Goal: Navigation & Orientation: Find specific page/section

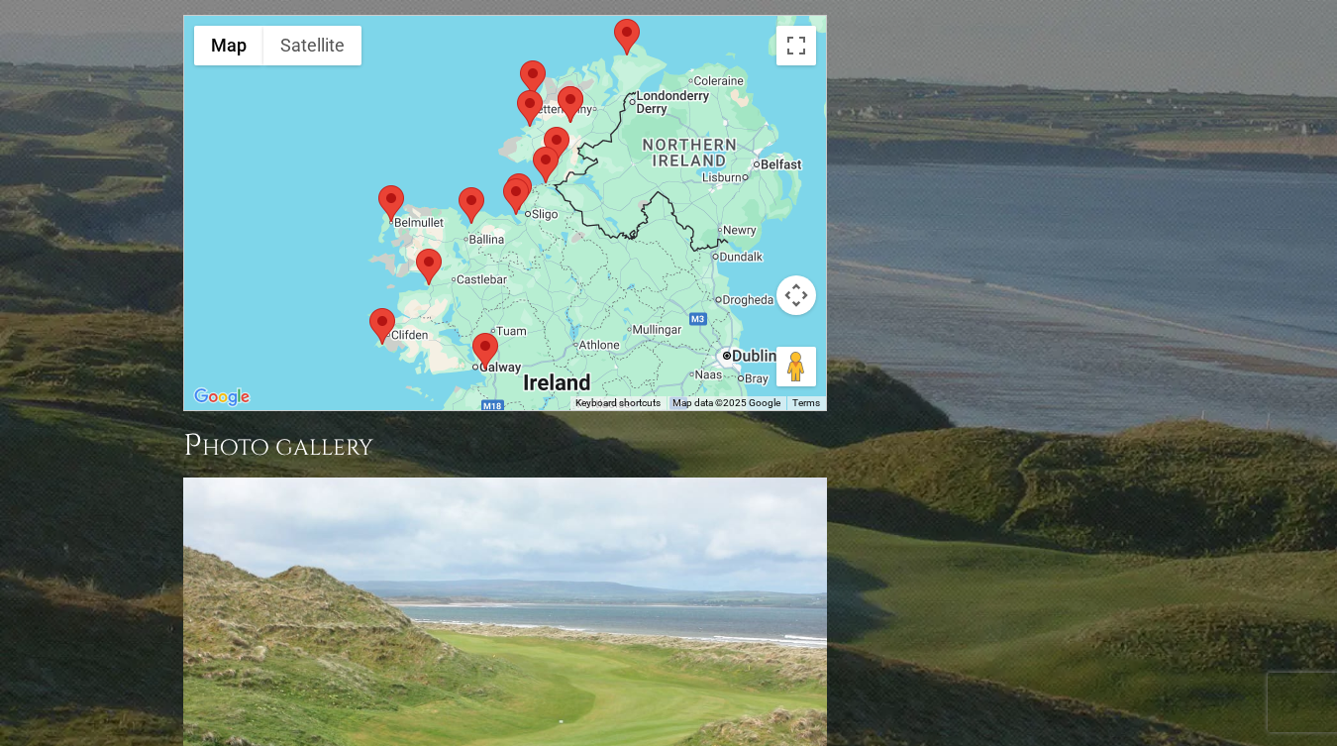
scroll to position [2141, 0]
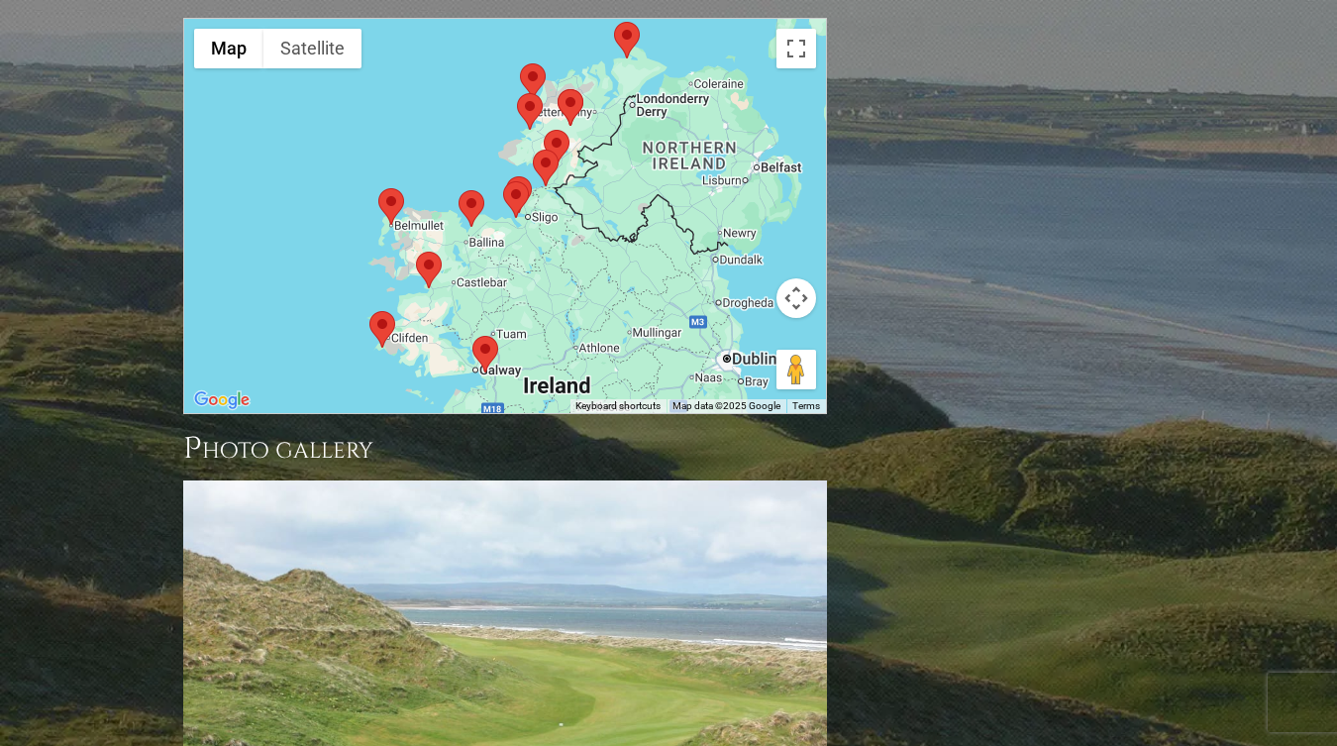
click at [526, 186] on div at bounding box center [505, 216] width 642 height 394
click at [555, 227] on div at bounding box center [505, 216] width 642 height 394
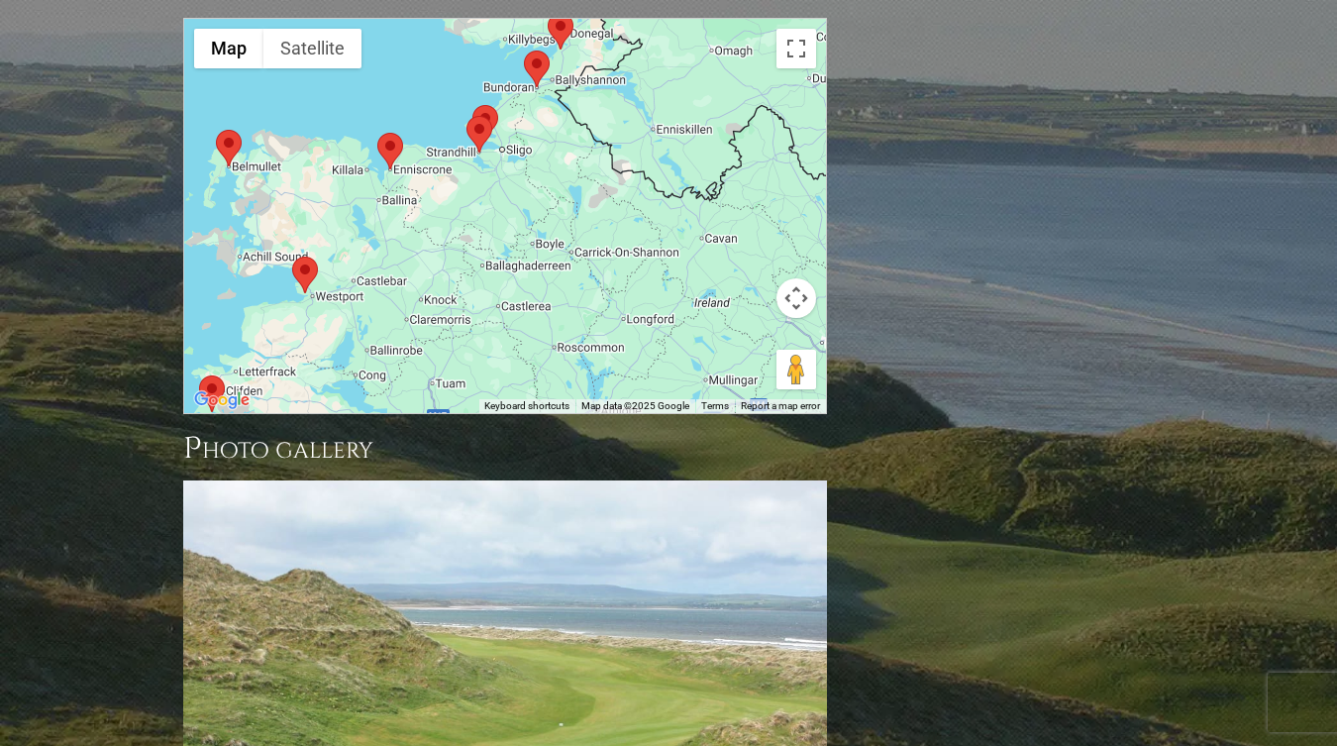
click at [466, 116] on area at bounding box center [466, 116] width 0 height 0
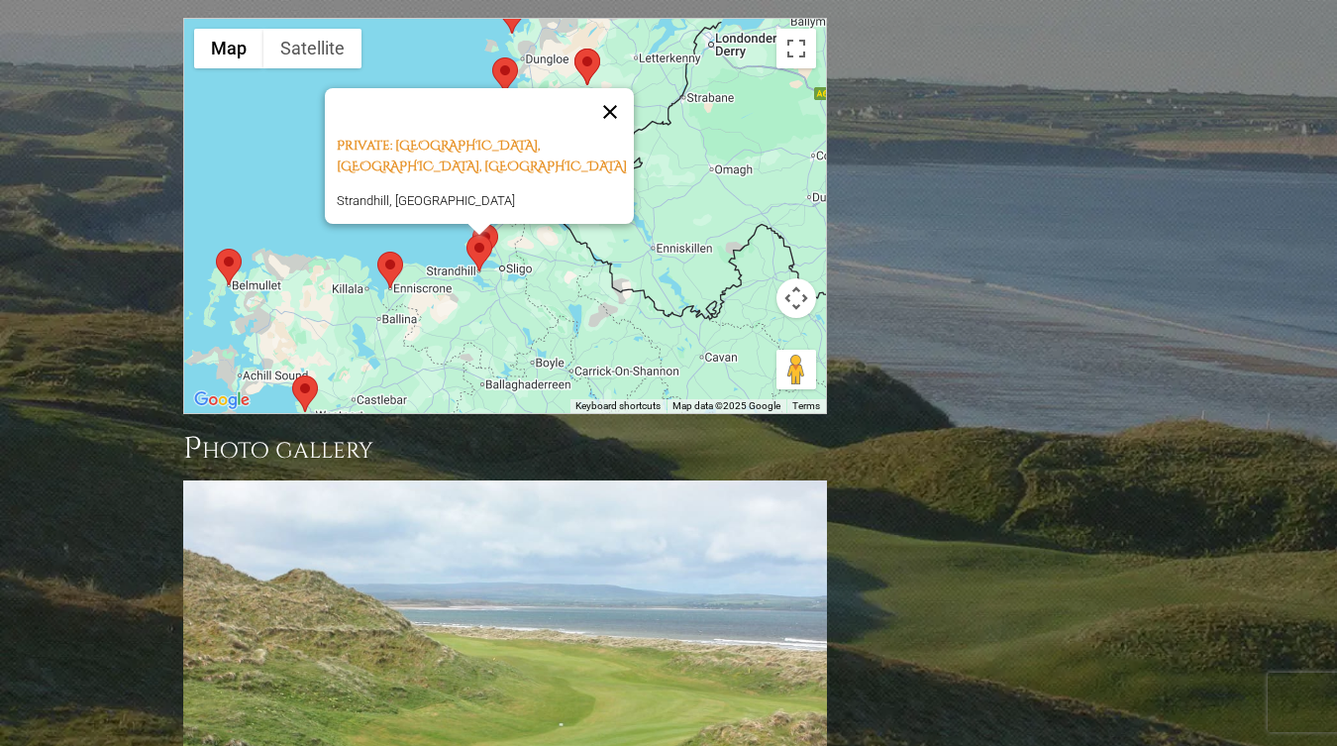
click at [619, 88] on button "Close" at bounding box center [610, 112] width 48 height 48
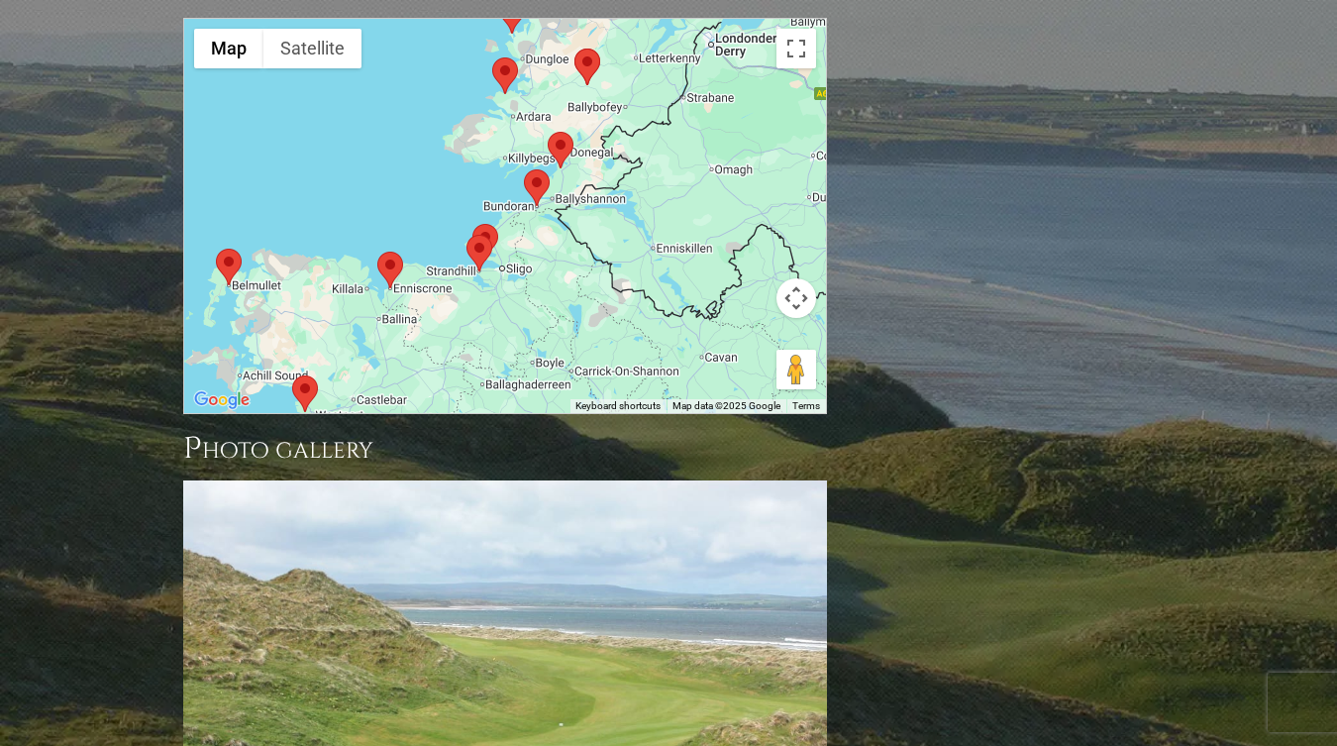
click at [472, 224] on area at bounding box center [472, 224] width 0 height 0
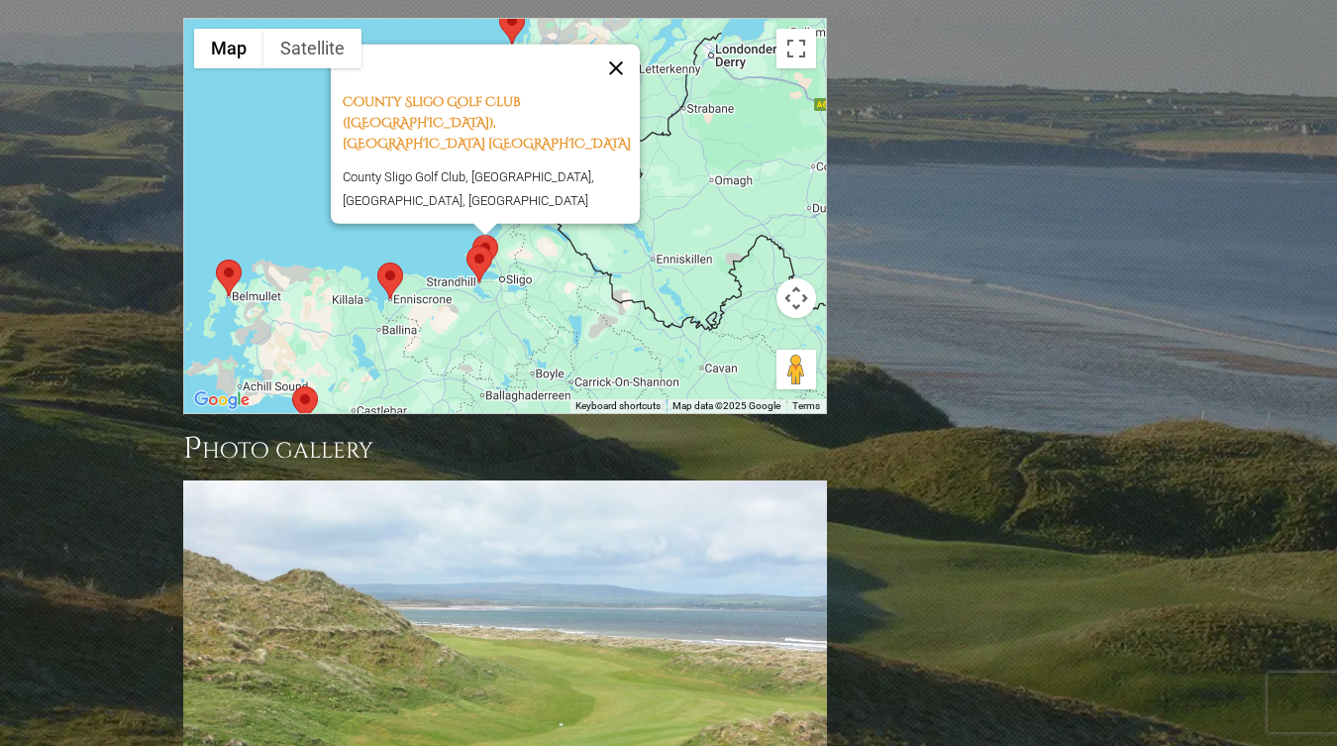
click at [620, 45] on button "Close" at bounding box center [616, 69] width 48 height 48
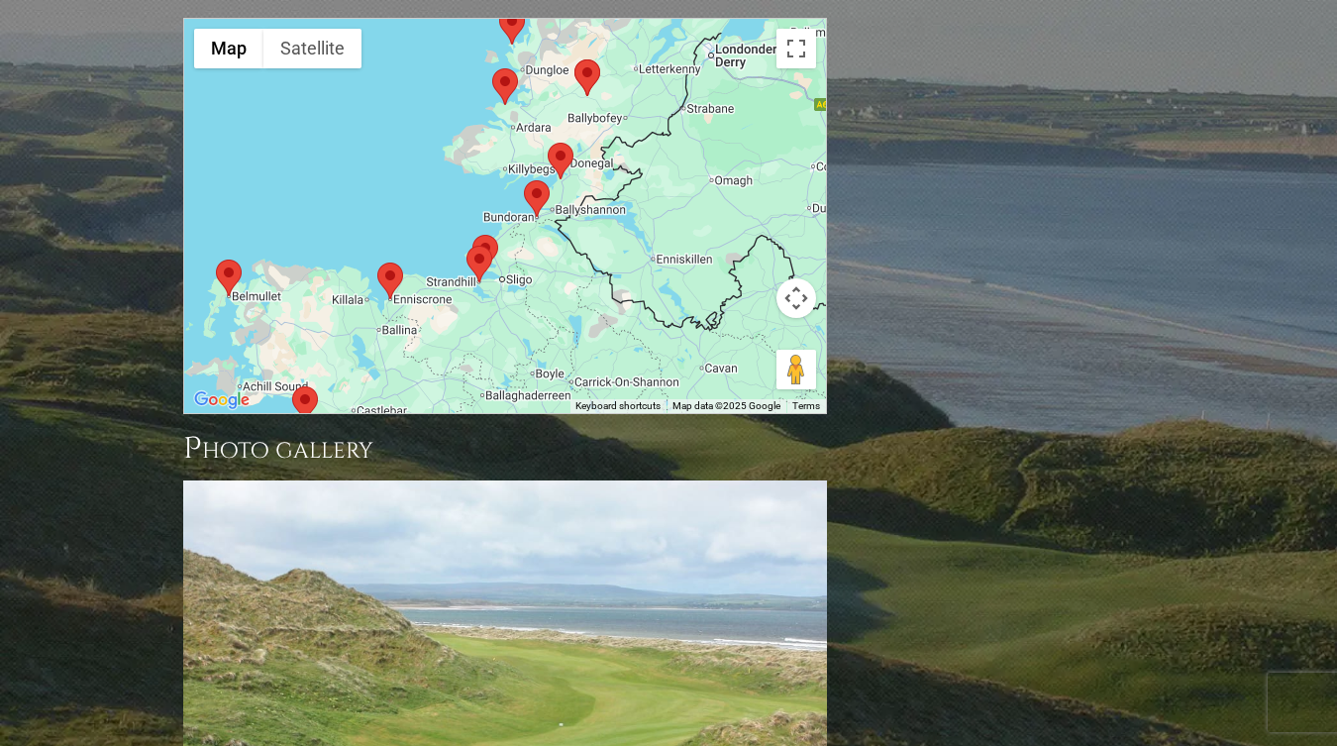
click at [543, 180] on img at bounding box center [537, 198] width 26 height 37
click at [524, 180] on area at bounding box center [524, 180] width 0 height 0
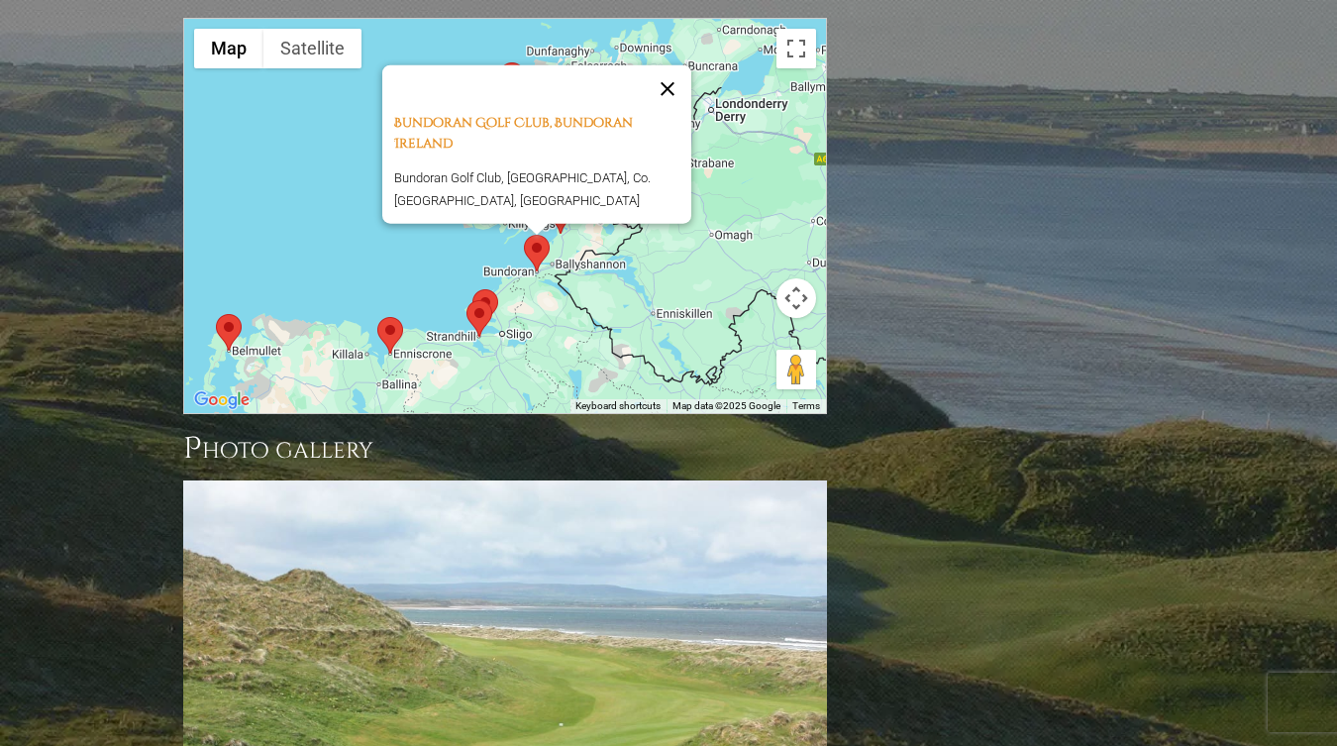
click at [674, 65] on button "Close" at bounding box center [668, 89] width 48 height 48
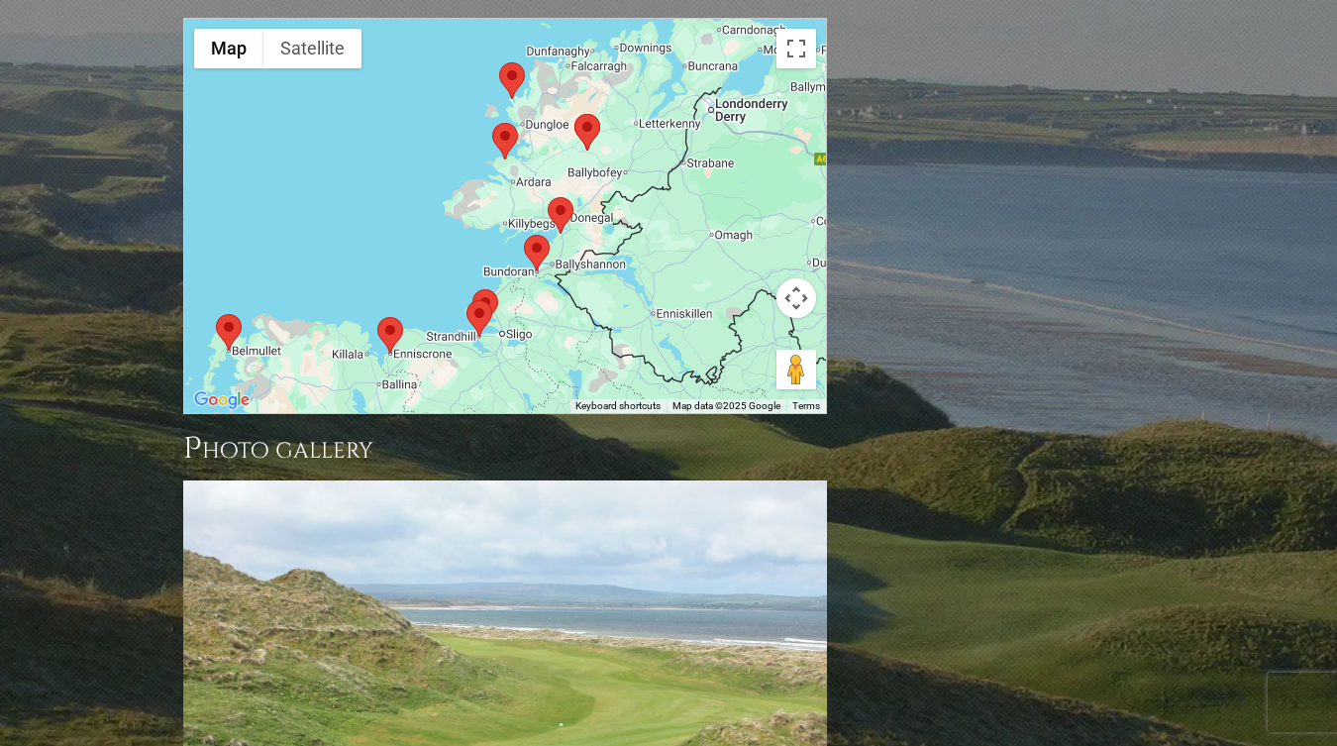
click at [377, 317] on area at bounding box center [377, 317] width 0 height 0
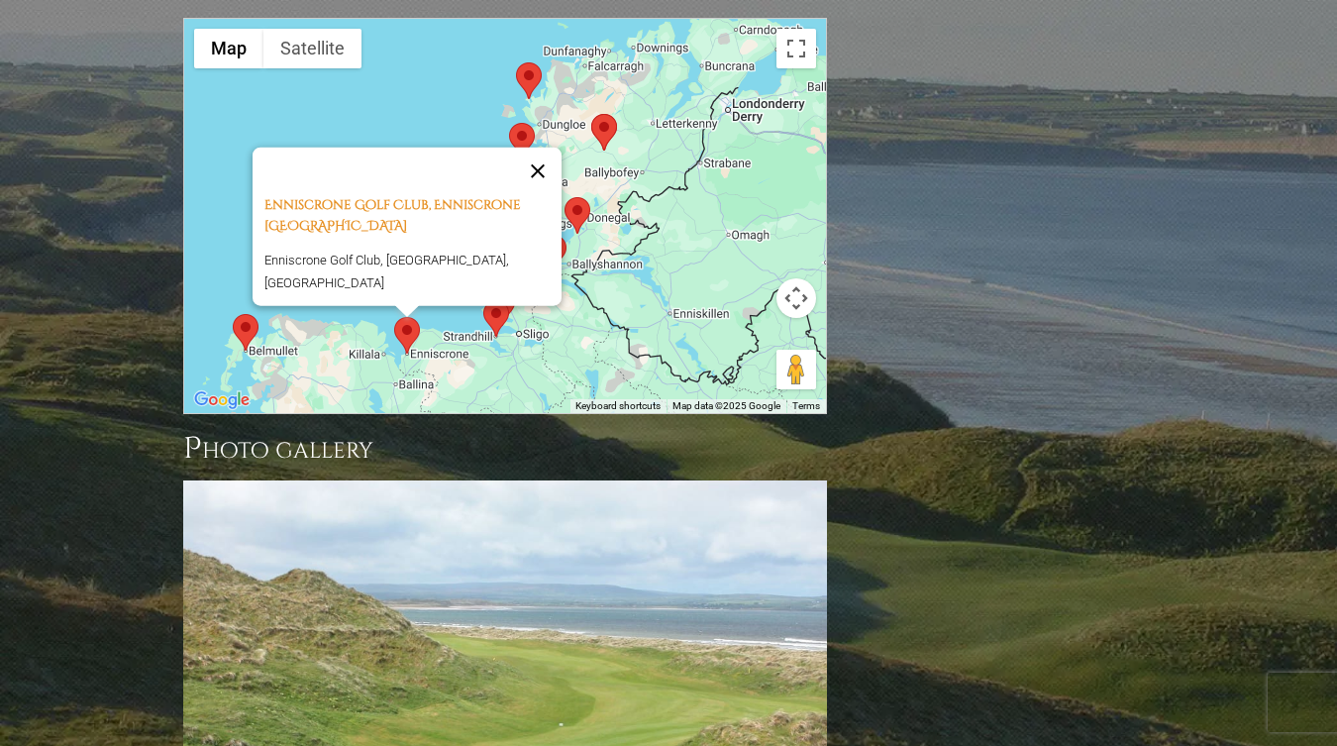
click at [538, 148] on button "Close" at bounding box center [538, 172] width 48 height 48
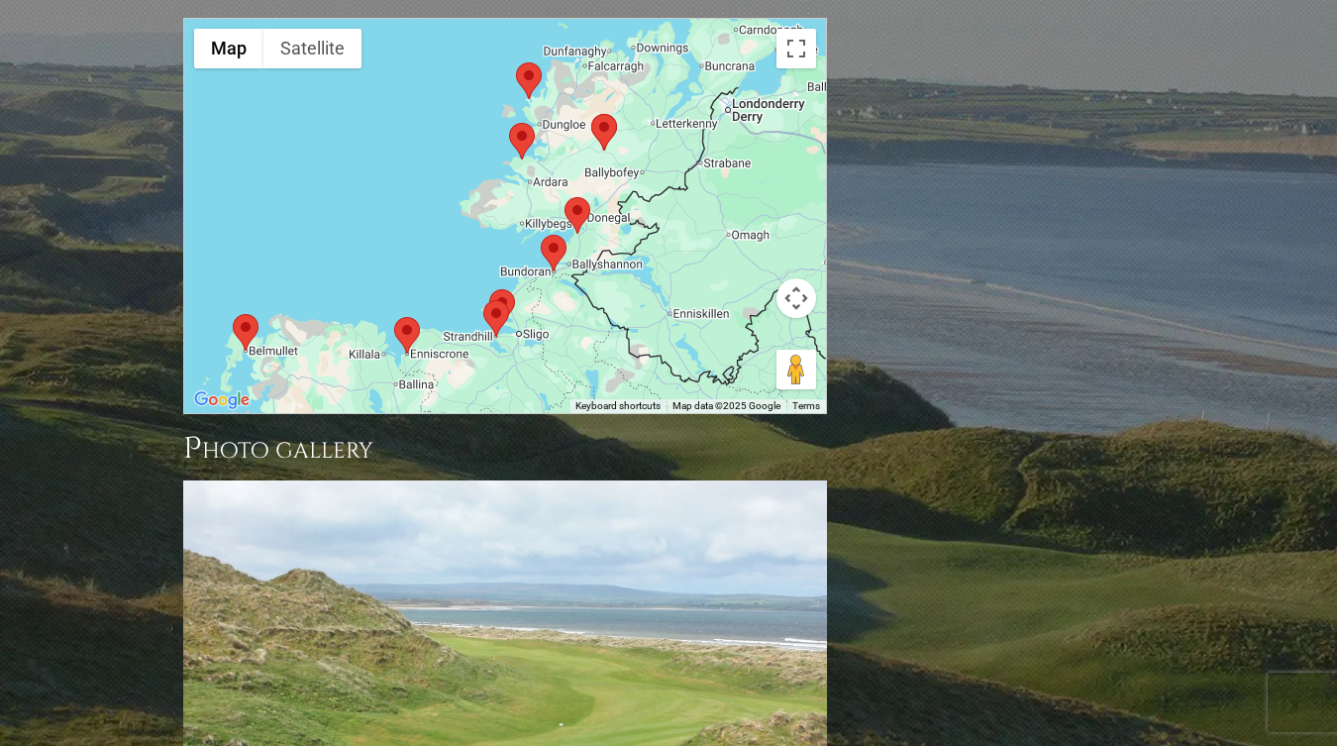
click at [233, 314] on area at bounding box center [233, 314] width 0 height 0
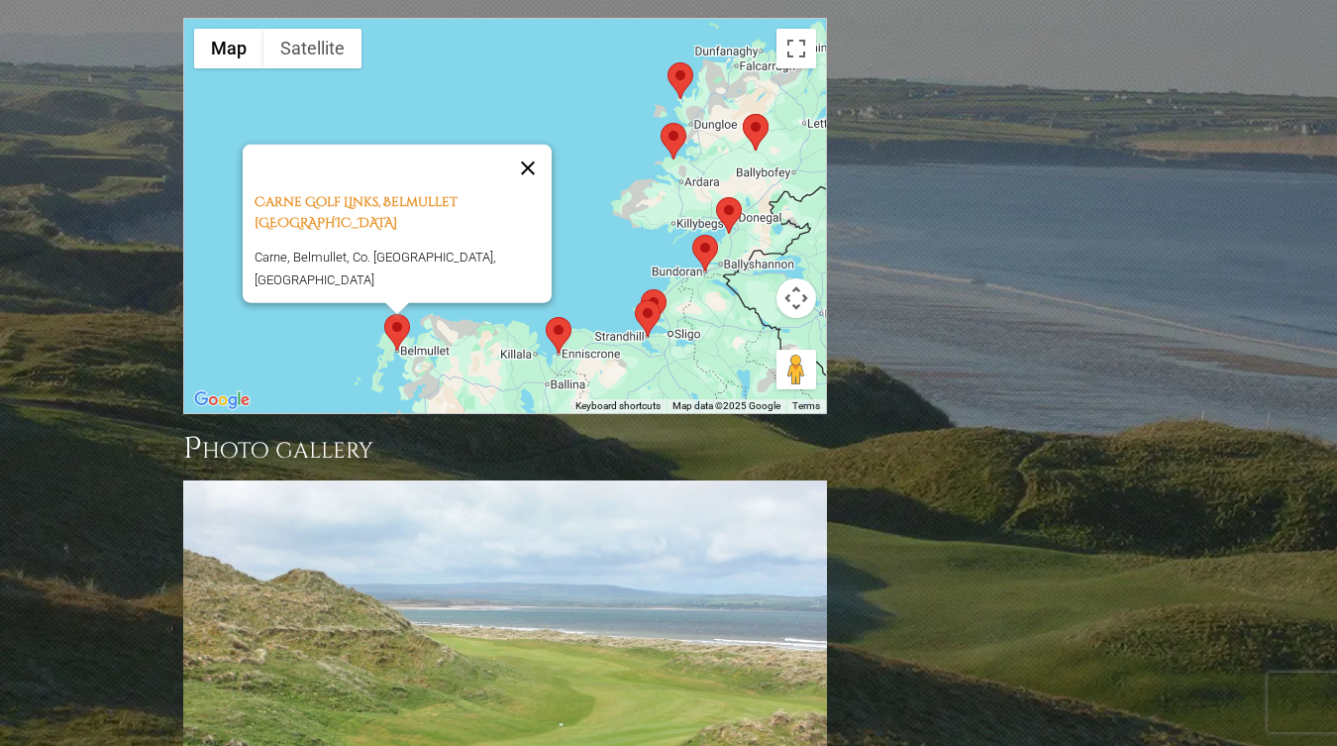
click at [522, 145] on button "Close" at bounding box center [528, 169] width 48 height 48
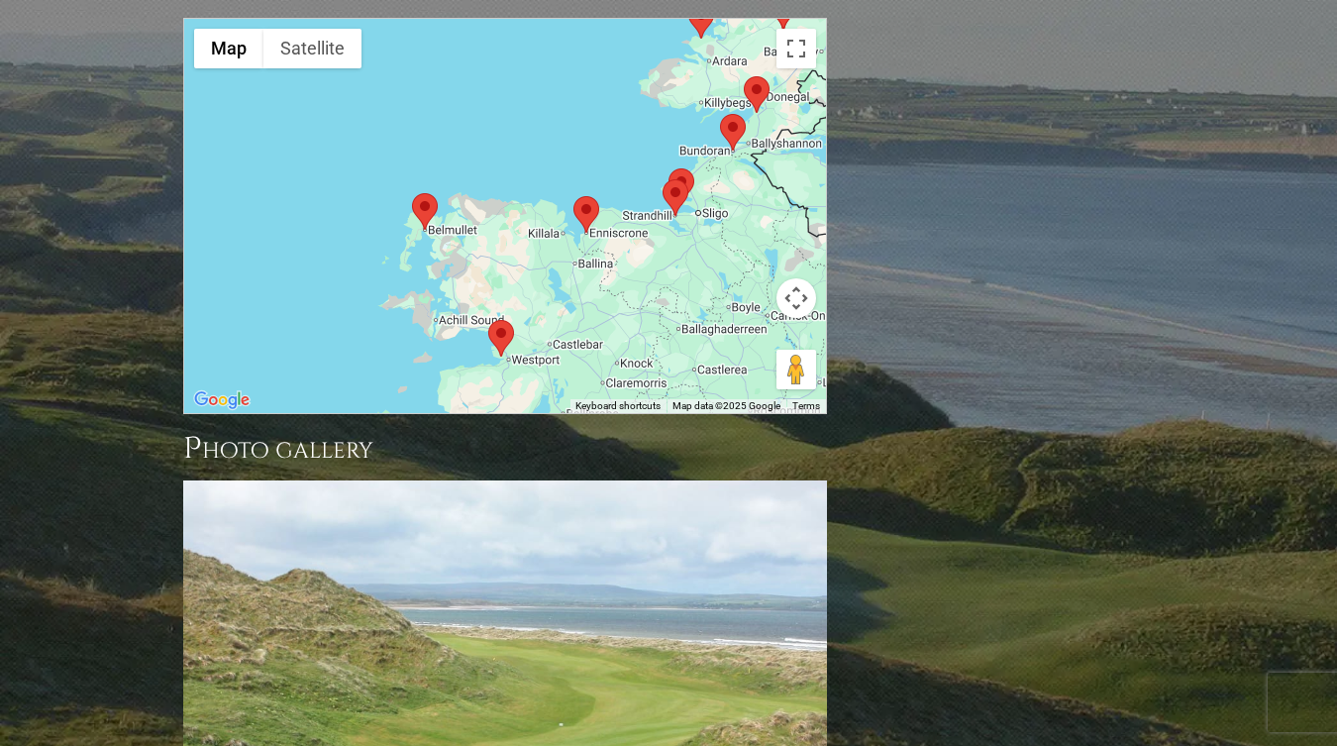
drag, startPoint x: 436, startPoint y: 246, endPoint x: 463, endPoint y: 121, distance: 127.8
click at [463, 121] on div at bounding box center [505, 216] width 642 height 394
click at [488, 320] on area at bounding box center [488, 320] width 0 height 0
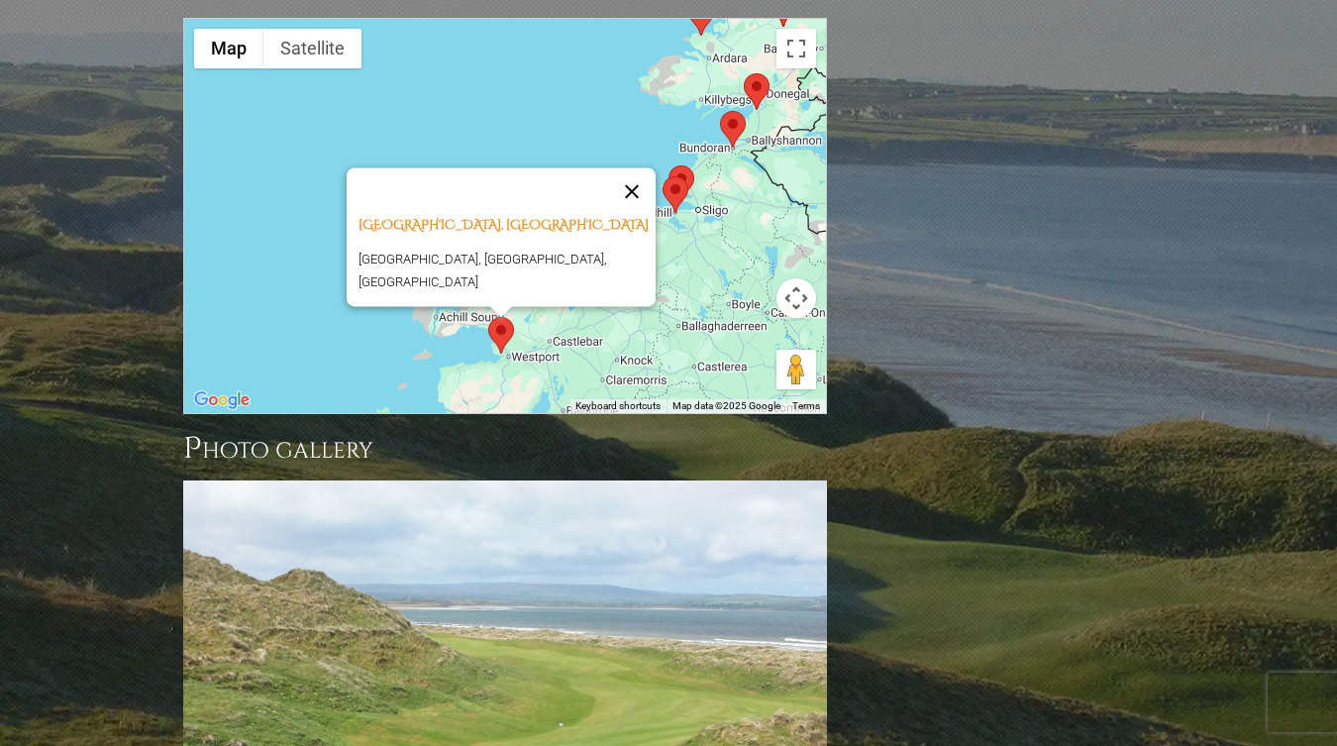
click at [643, 167] on button "Close" at bounding box center [632, 191] width 48 height 48
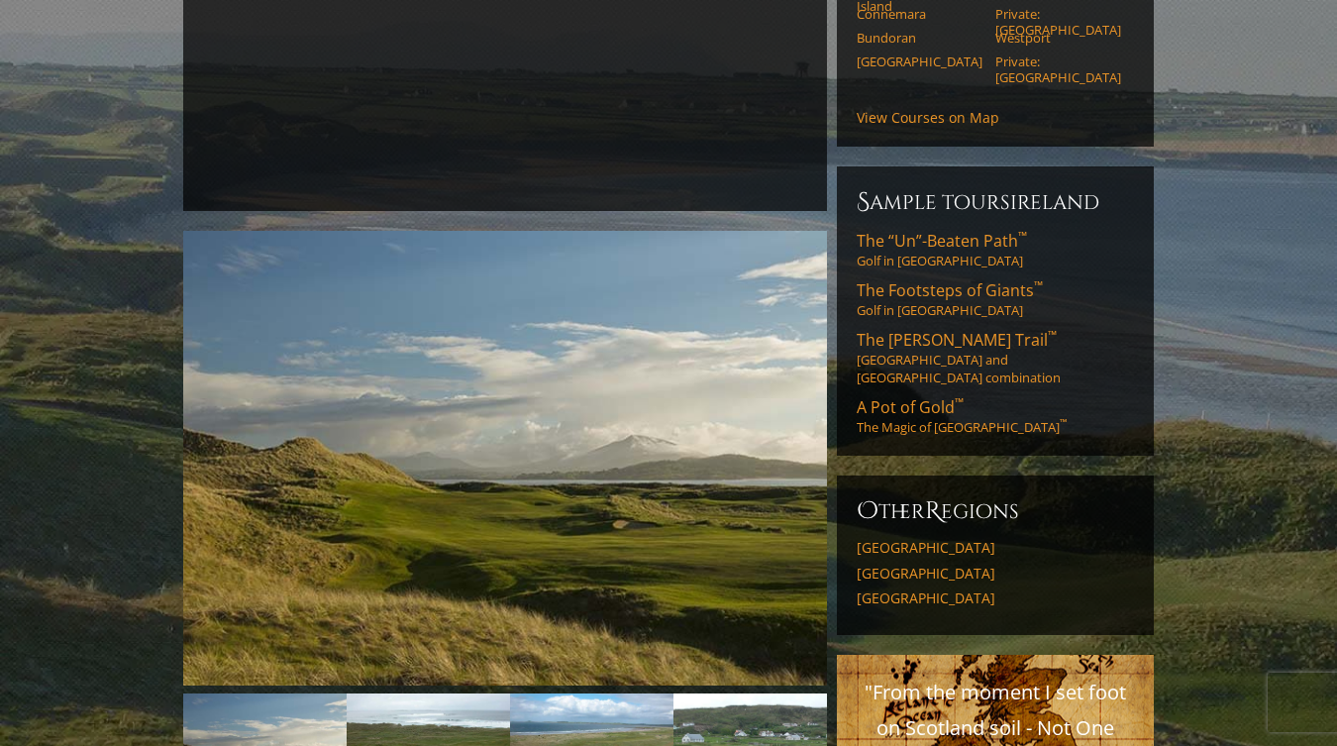
scroll to position [416, 0]
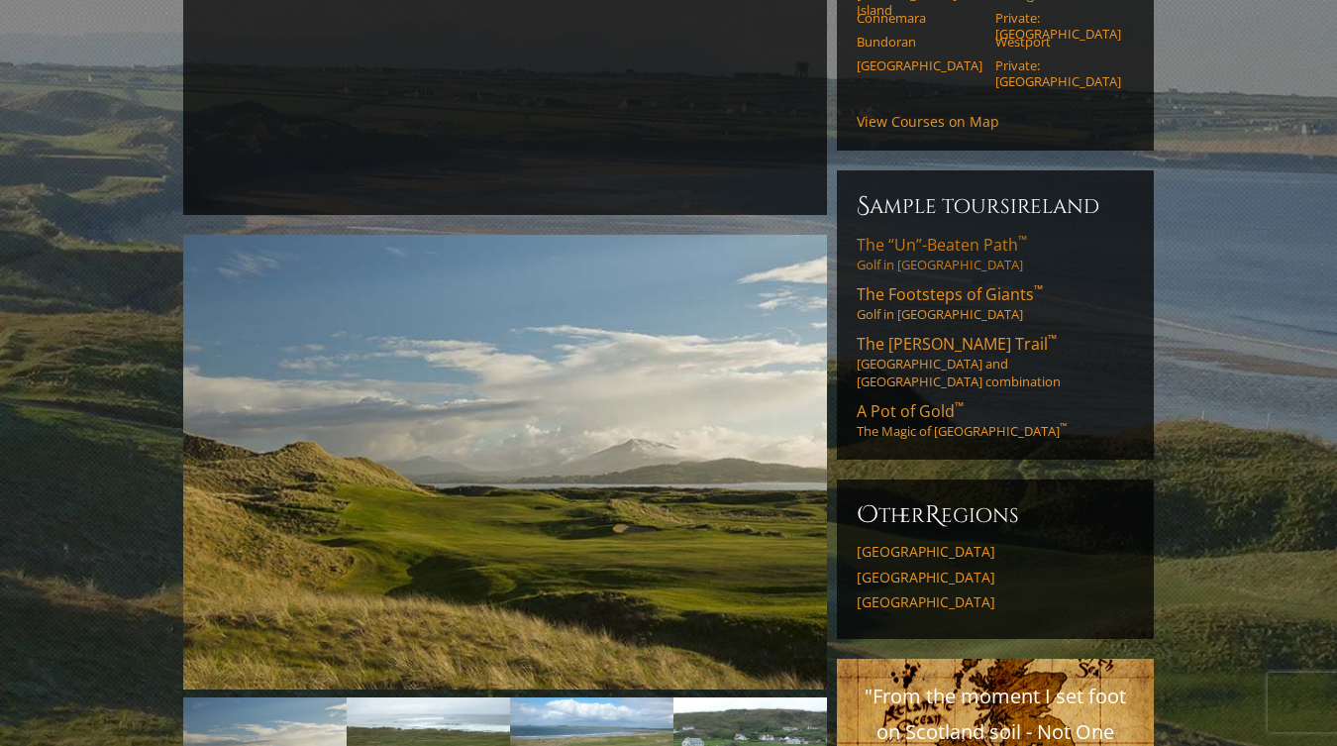
click at [935, 234] on span "The “Un”-Beaten Path ™" at bounding box center [942, 245] width 170 height 22
